Goal: Complete application form

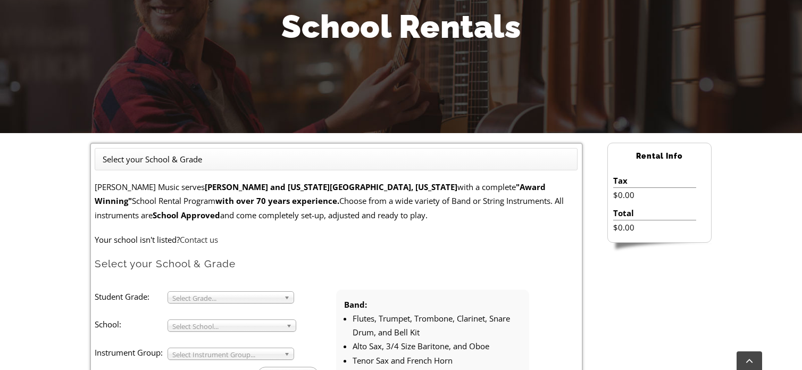
scroll to position [213, 0]
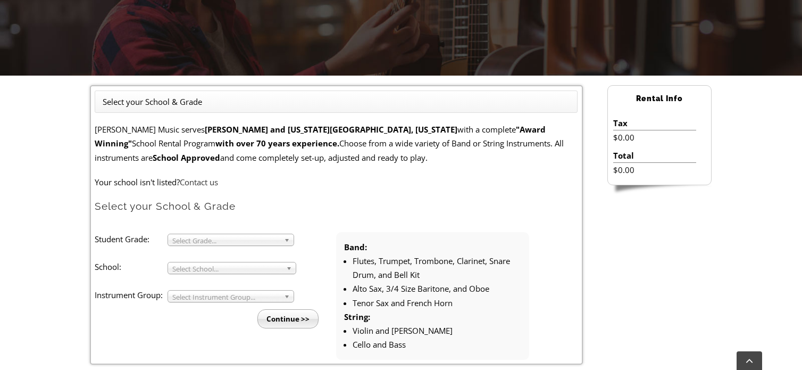
click at [253, 246] on div "Select Grade..." at bounding box center [231, 240] width 127 height 12
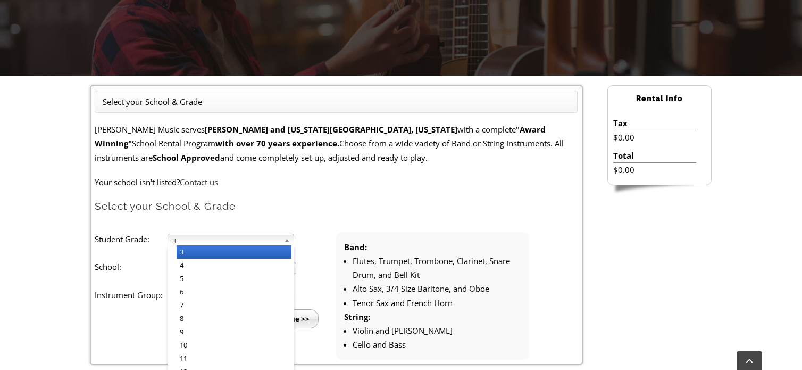
click at [256, 239] on span "3" at bounding box center [225, 240] width 107 height 13
click at [254, 267] on li "4" at bounding box center [234, 265] width 115 height 13
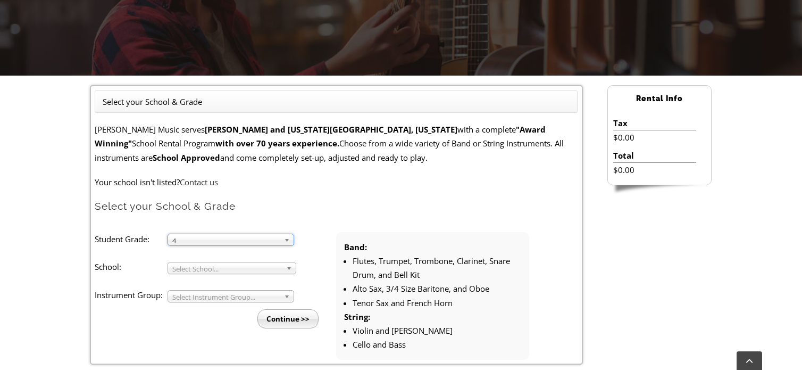
click at [254, 267] on span "Select School..." at bounding box center [227, 268] width 110 height 13
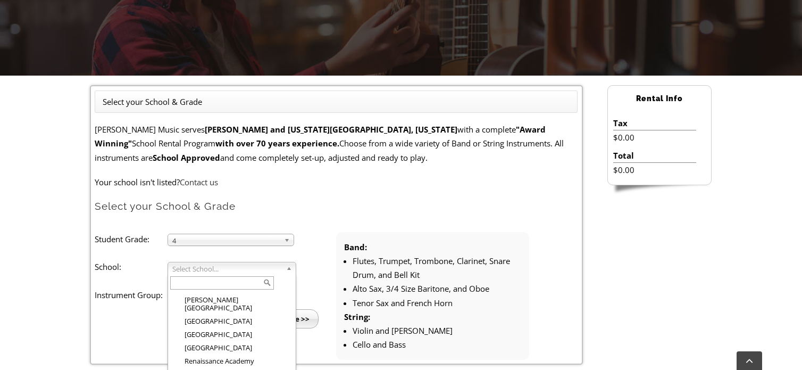
scroll to position [1557, 0]
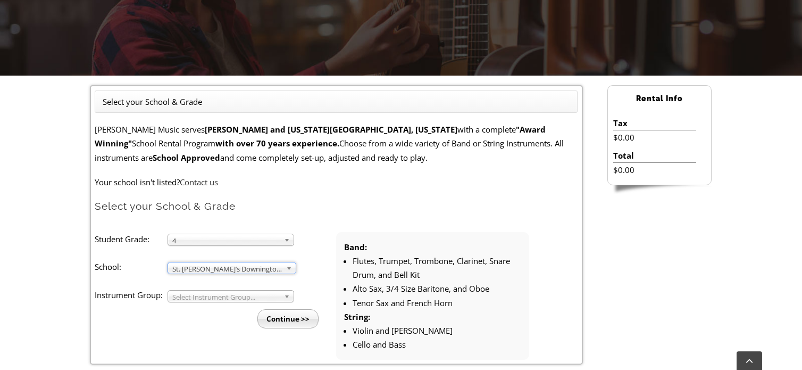
click at [244, 302] on li "Continue >>" at bounding box center [219, 315] width 233 height 26
click at [246, 294] on span "Select Instrument Group..." at bounding box center [225, 296] width 107 height 13
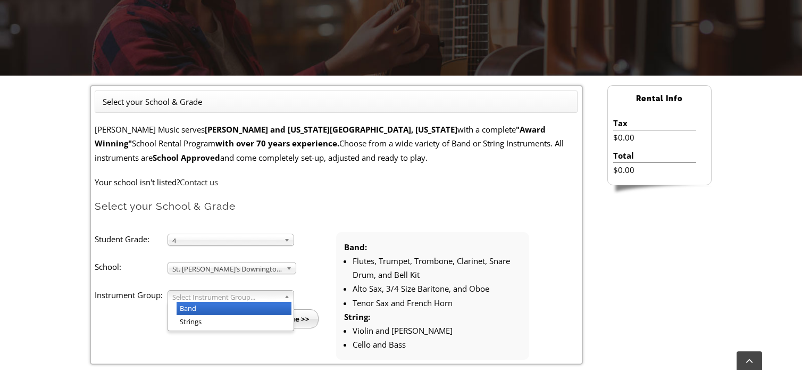
drag, startPoint x: 245, startPoint y: 307, endPoint x: 260, endPoint y: 312, distance: 16.2
click at [245, 307] on li "Band" at bounding box center [234, 308] width 115 height 13
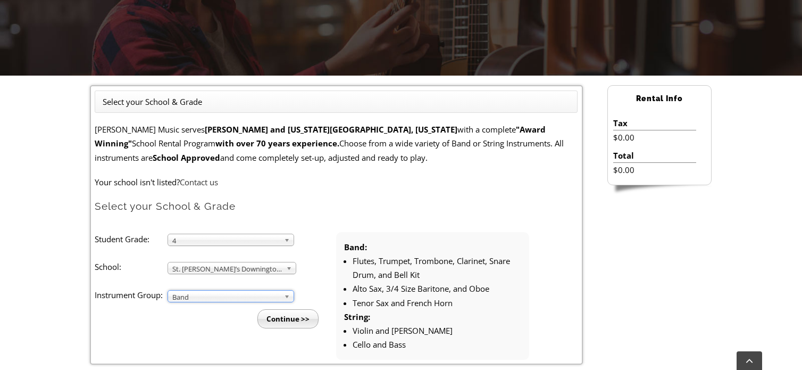
click at [268, 315] on input "Continue >>" at bounding box center [288, 318] width 61 height 19
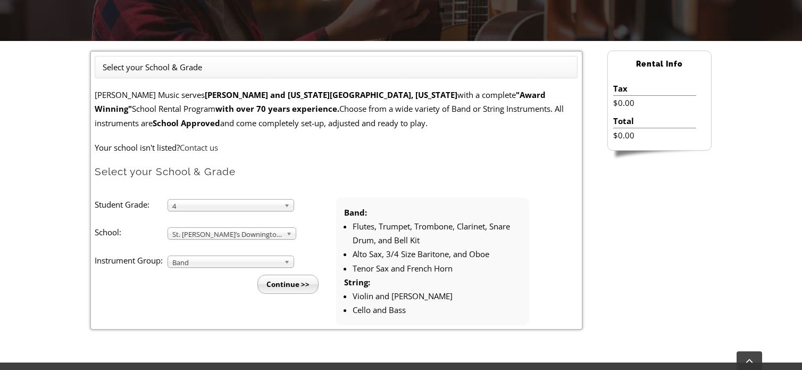
scroll to position [266, 0]
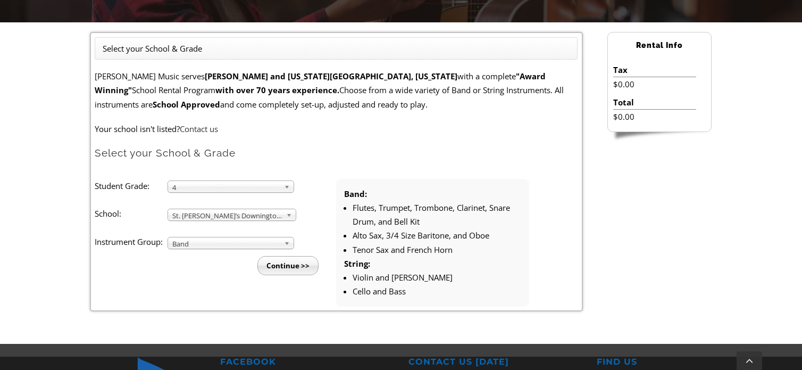
click at [295, 265] on input "Continue >>" at bounding box center [288, 265] width 61 height 19
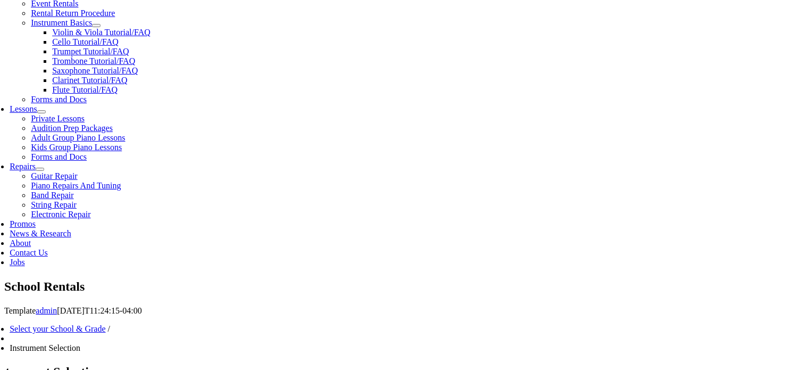
scroll to position [426, 0]
